Goal: Task Accomplishment & Management: Complete application form

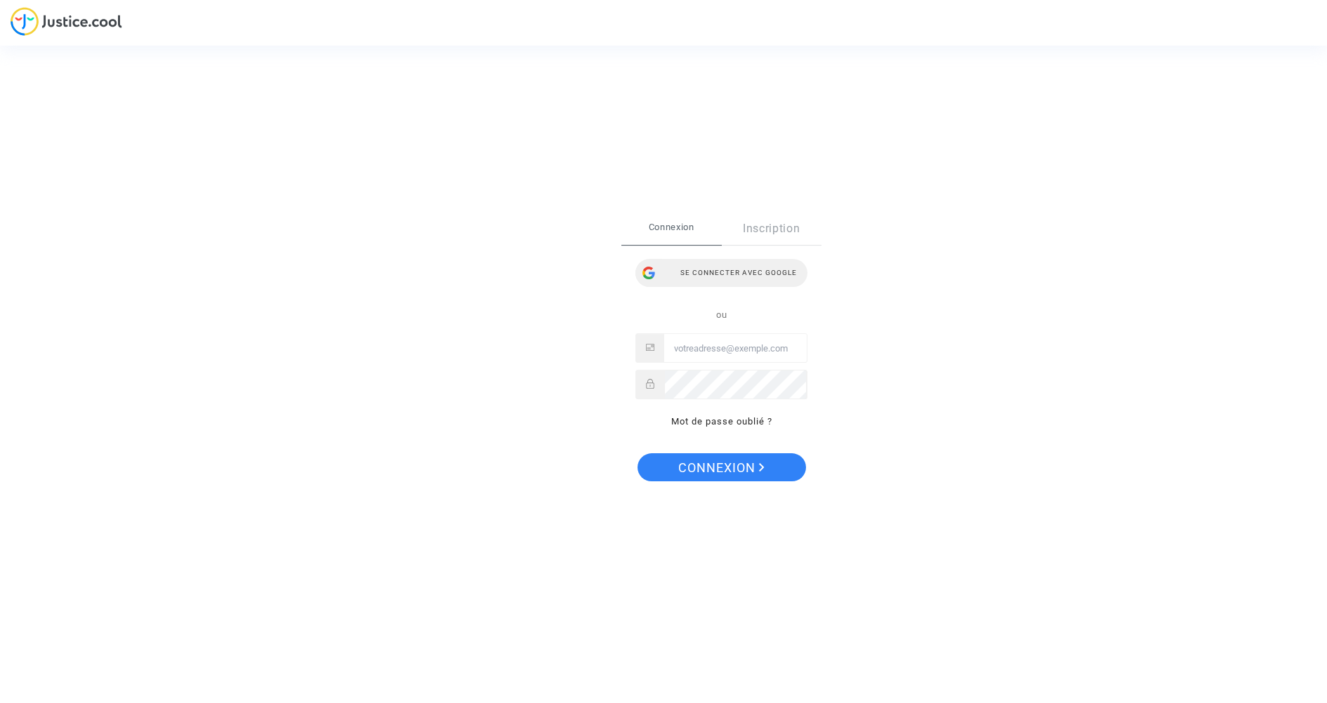
click at [728, 279] on div "Se connecter avec Google" at bounding box center [721, 273] width 172 height 28
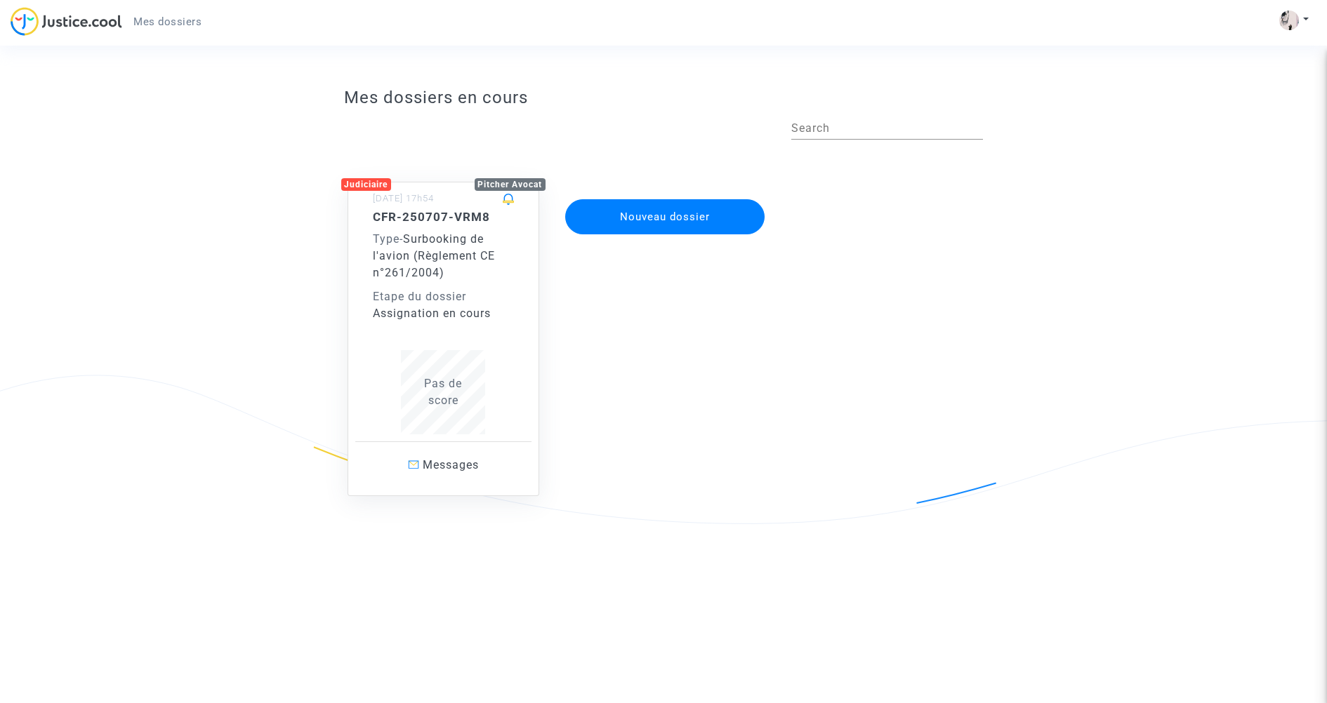
click at [424, 255] on span "Surbooking de l'avion (Règlement CE n°261/2004)" at bounding box center [434, 255] width 122 height 47
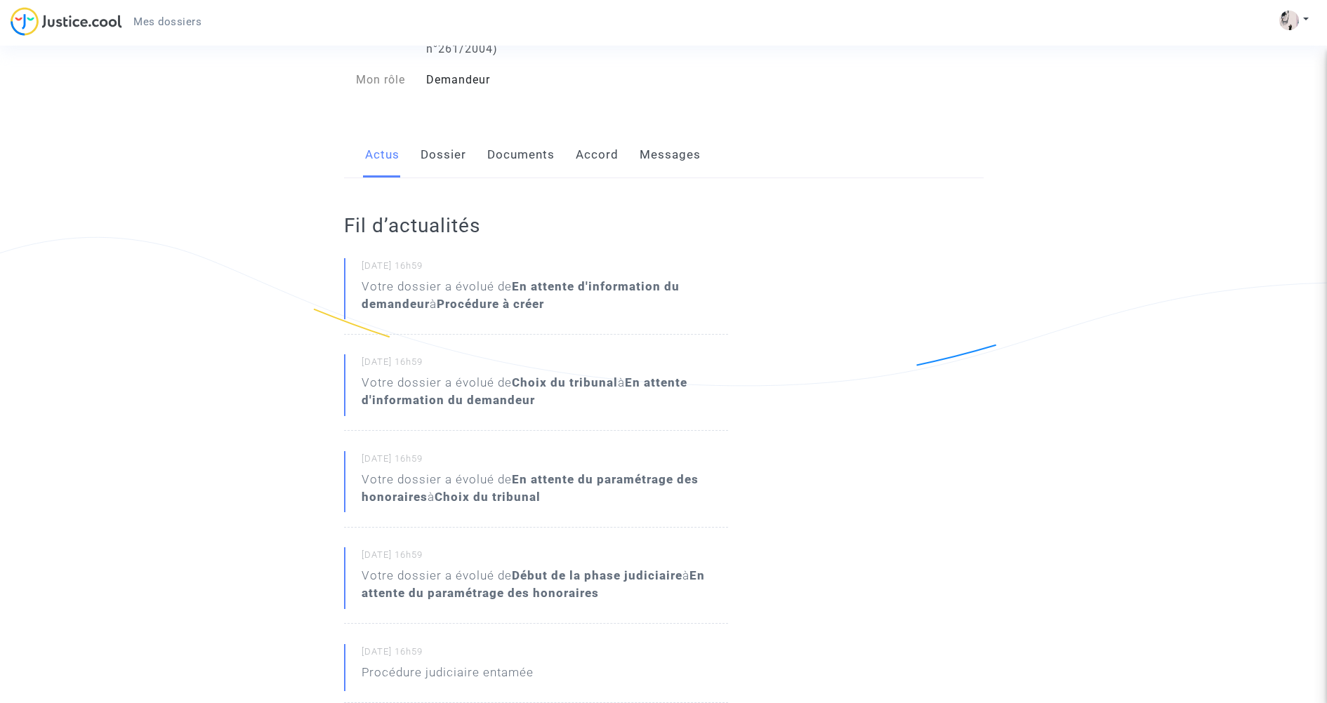
scroll to position [139, 0]
click at [434, 152] on link "Dossier" at bounding box center [443, 154] width 46 height 46
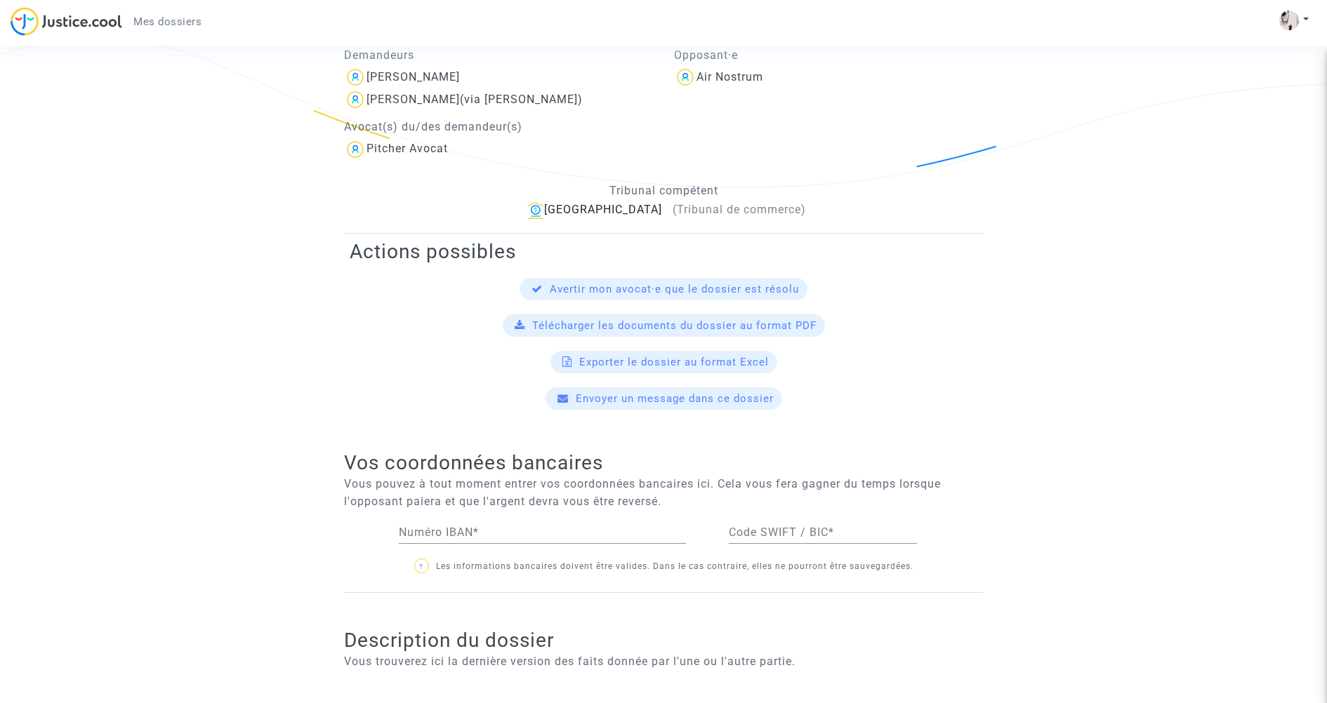
scroll to position [442, 0]
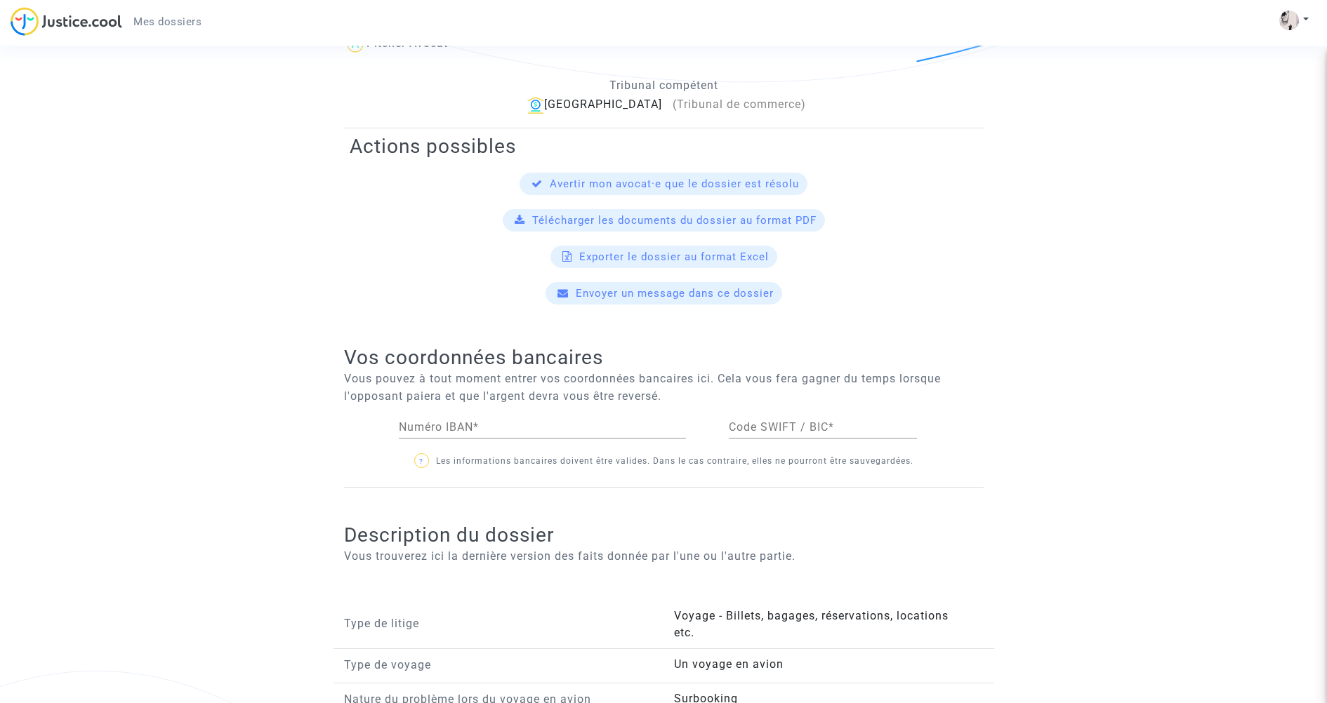
click at [488, 425] on input "Numéro IBAN *" at bounding box center [542, 427] width 287 height 13
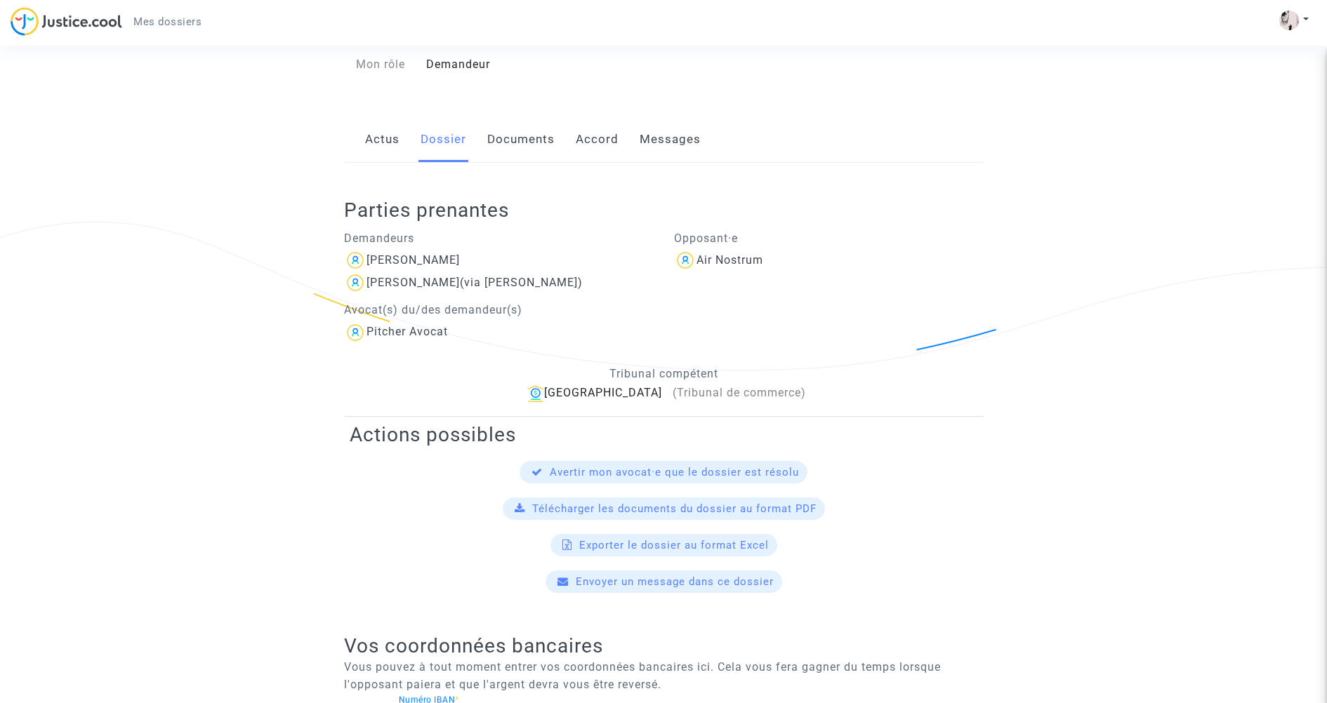
scroll to position [0, 0]
